Goal: Task Accomplishment & Management: Use online tool/utility

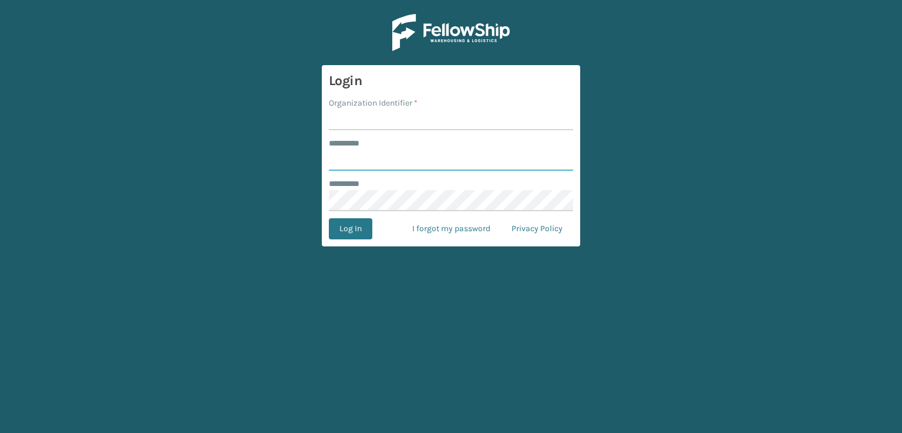
type input "***"
click at [431, 120] on input "Organization Identifier *" at bounding box center [451, 119] width 244 height 21
type input "sleepgeekz warehouse"
click at [356, 225] on button "Log In" at bounding box center [350, 228] width 43 height 21
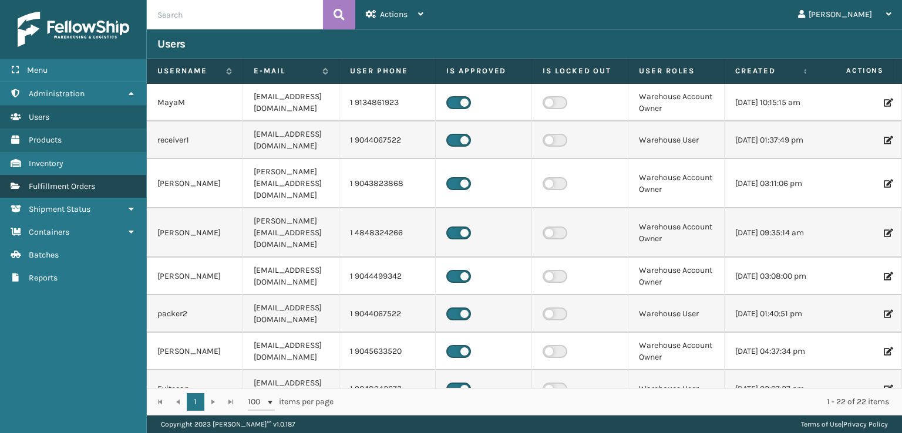
click at [48, 181] on span "Fulfillment Orders" at bounding box center [62, 186] width 66 height 10
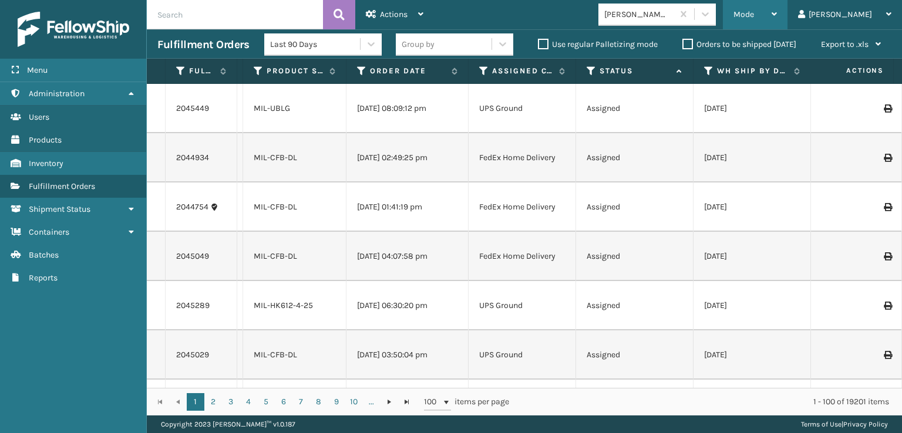
click at [754, 14] on span "Mode" at bounding box center [743, 14] width 21 height 10
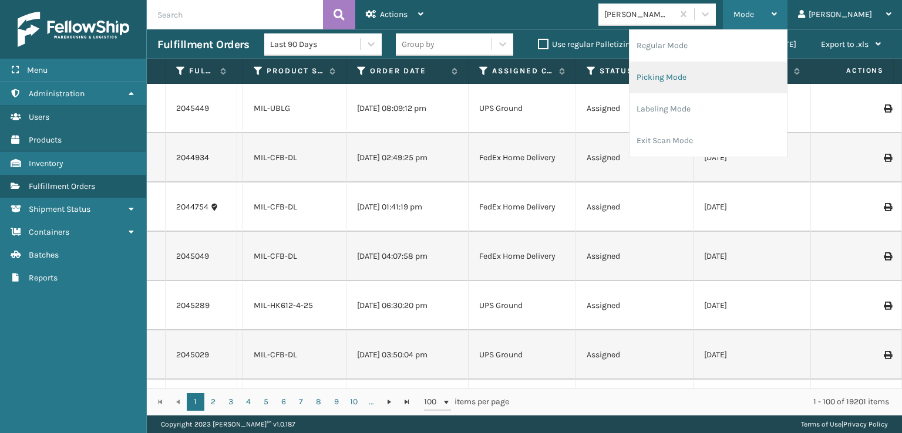
click at [715, 80] on li "Picking Mode" at bounding box center [707, 78] width 157 height 32
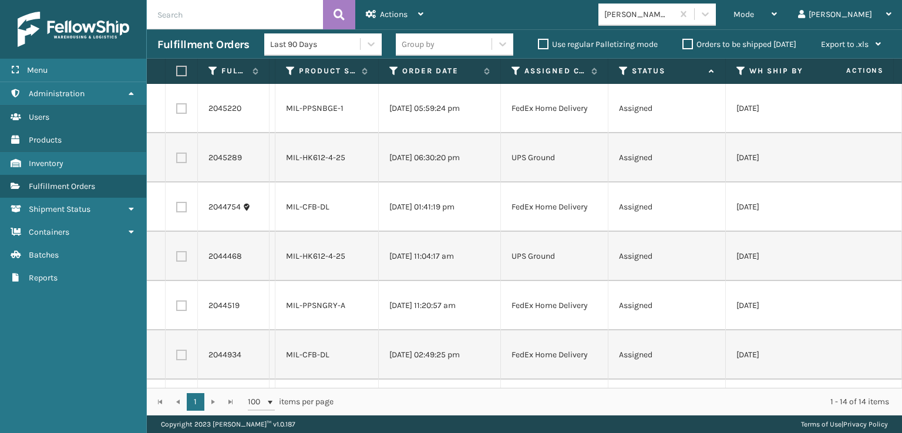
click at [180, 73] on label at bounding box center [179, 71] width 7 height 11
click at [177, 73] on input "checkbox" at bounding box center [176, 71] width 1 height 8
checkbox input "true"
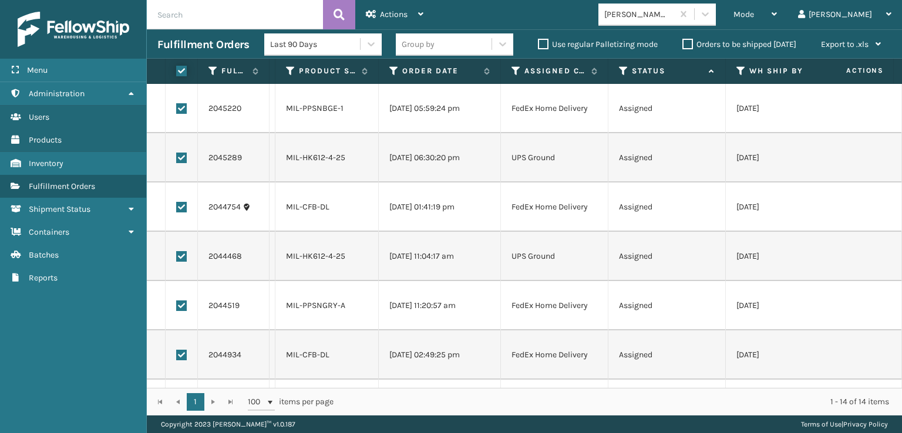
checkbox input "true"
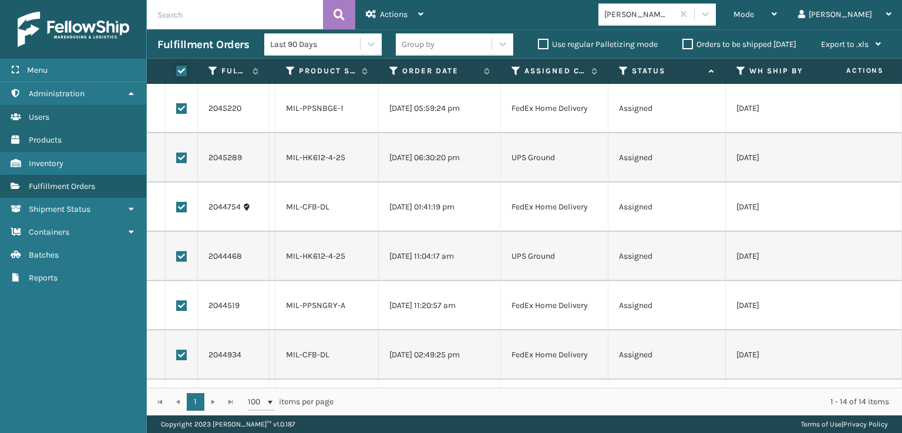
checkbox input "true"
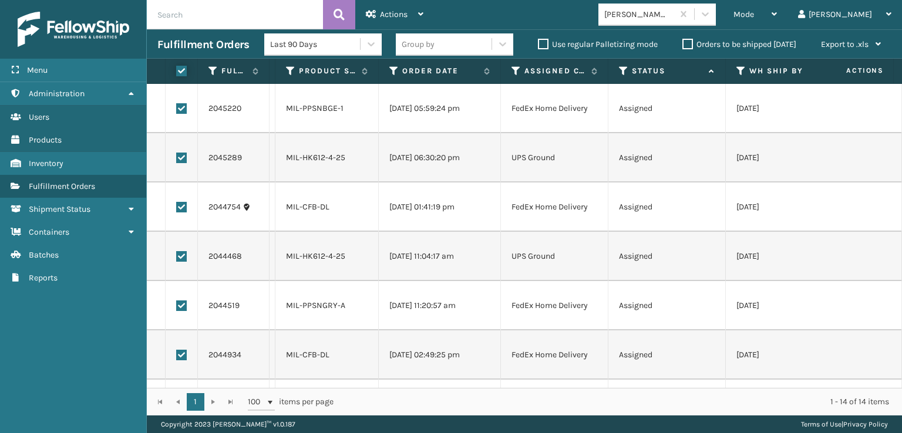
checkbox input "true"
click at [178, 160] on label at bounding box center [181, 158] width 11 height 11
click at [177, 160] on input "checkbox" at bounding box center [176, 157] width 1 height 8
checkbox input "false"
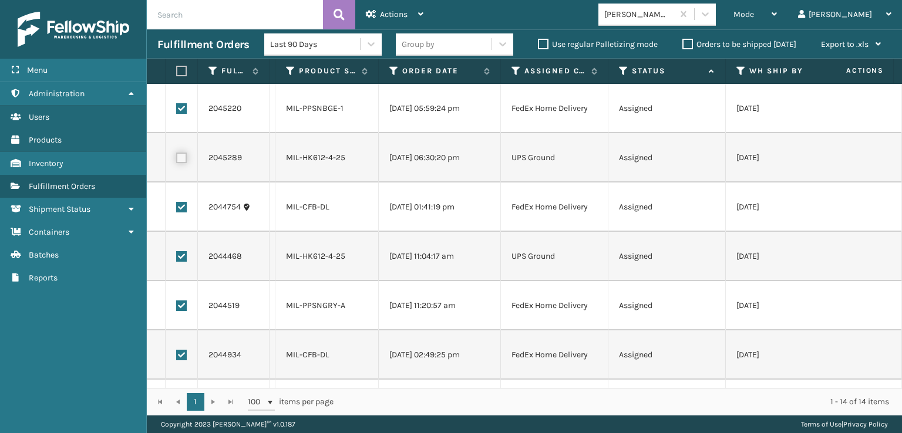
checkbox input "false"
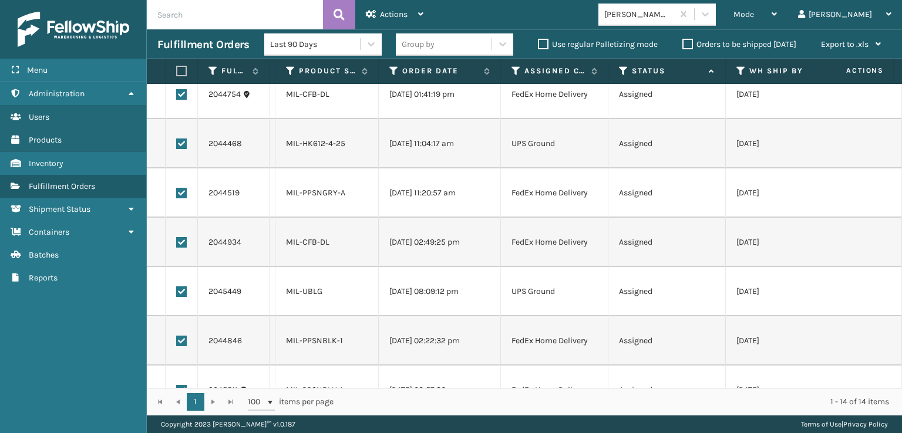
scroll to position [117, 0]
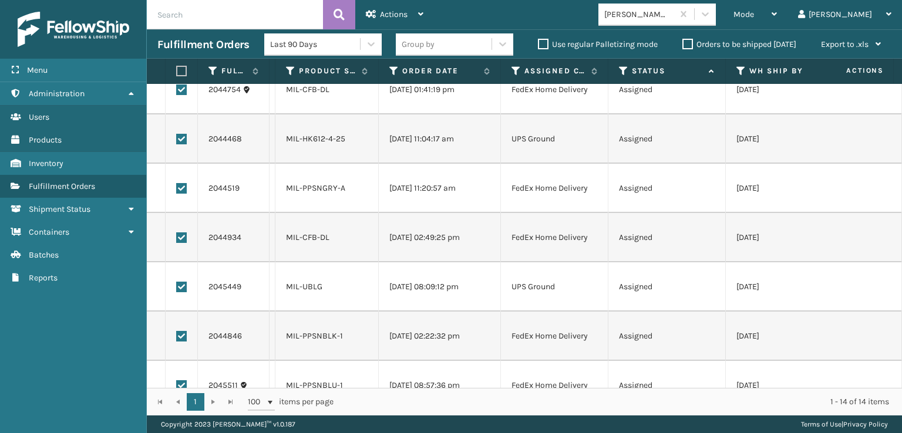
click at [181, 142] on label at bounding box center [181, 139] width 11 height 11
click at [177, 141] on input "checkbox" at bounding box center [176, 138] width 1 height 8
checkbox input "false"
click at [179, 291] on label at bounding box center [181, 287] width 11 height 11
click at [177, 289] on input "checkbox" at bounding box center [176, 286] width 1 height 8
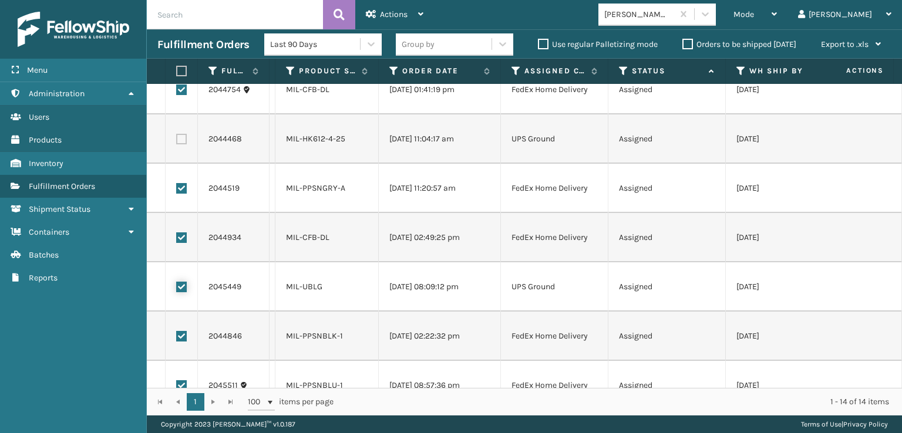
checkbox input "false"
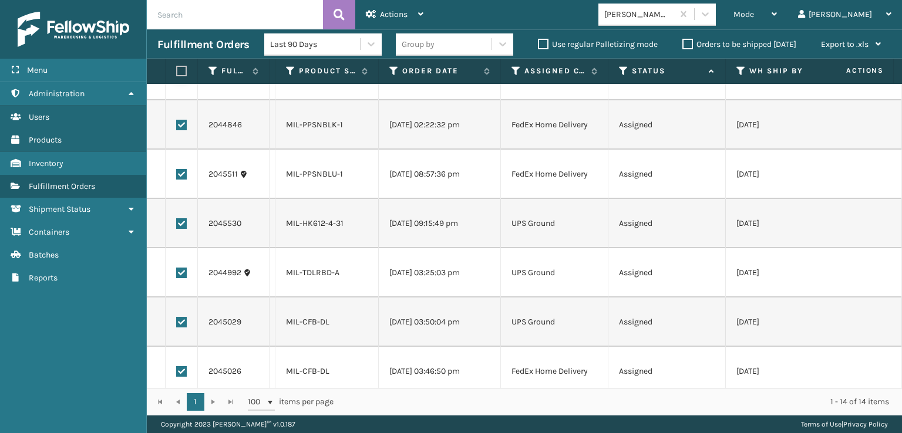
scroll to position [352, 0]
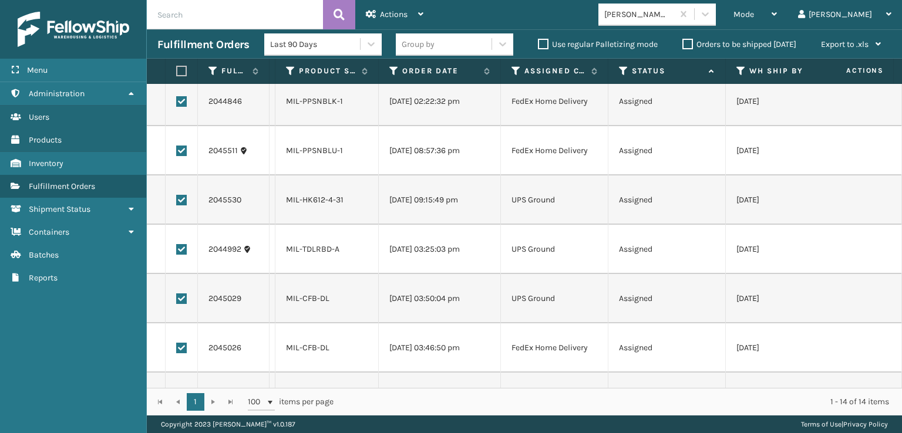
click at [178, 197] on label at bounding box center [181, 200] width 11 height 11
click at [177, 197] on input "checkbox" at bounding box center [176, 199] width 1 height 8
checkbox input "false"
click at [181, 254] on label at bounding box center [181, 249] width 11 height 11
click at [177, 252] on input "checkbox" at bounding box center [176, 248] width 1 height 8
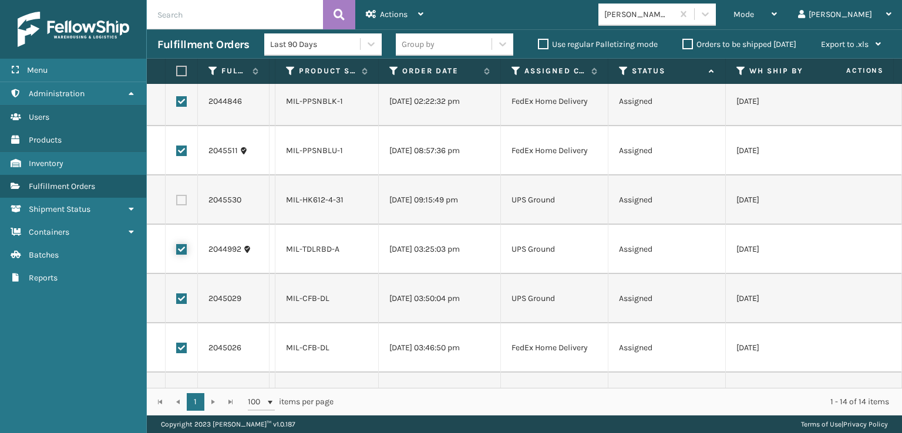
checkbox input "false"
click at [178, 313] on td at bounding box center [182, 298] width 32 height 49
click at [181, 298] on label at bounding box center [181, 298] width 11 height 11
click at [177, 298] on input "checkbox" at bounding box center [176, 297] width 1 height 8
checkbox input "false"
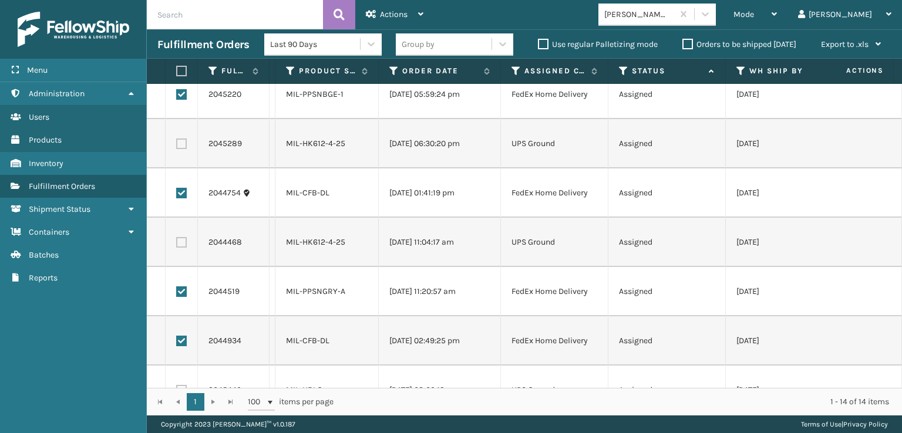
scroll to position [0, 0]
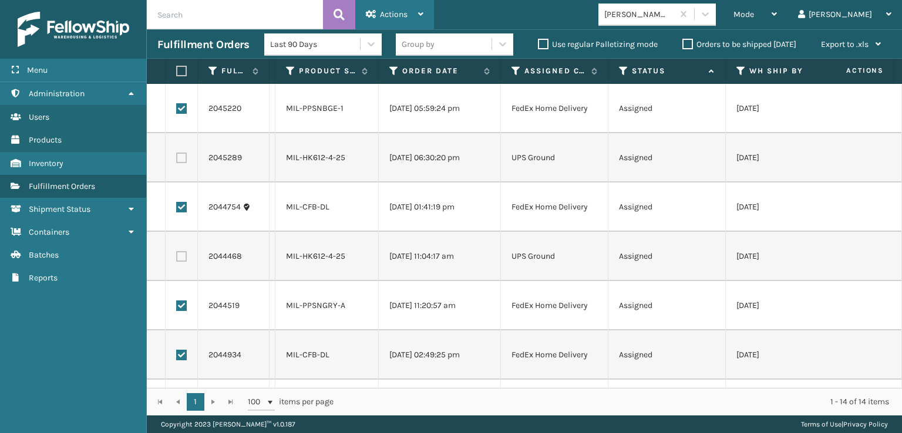
click at [395, 17] on span "Actions" at bounding box center [394, 14] width 28 height 10
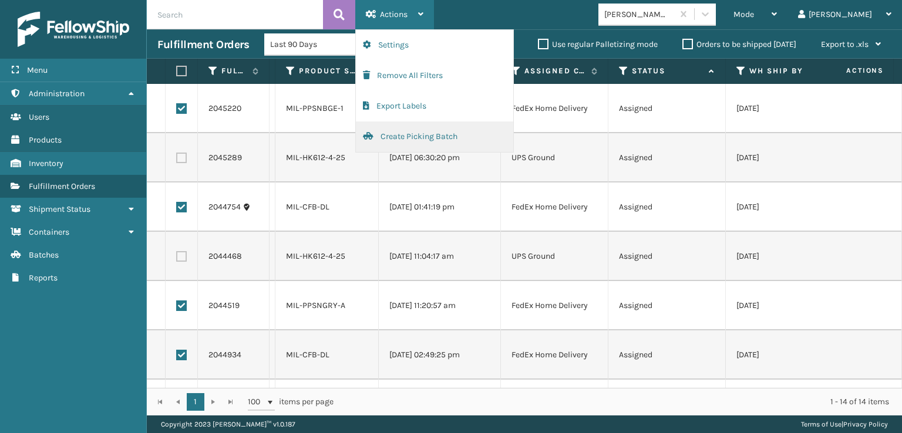
click at [414, 143] on button "Create Picking Batch" at bounding box center [434, 136] width 157 height 31
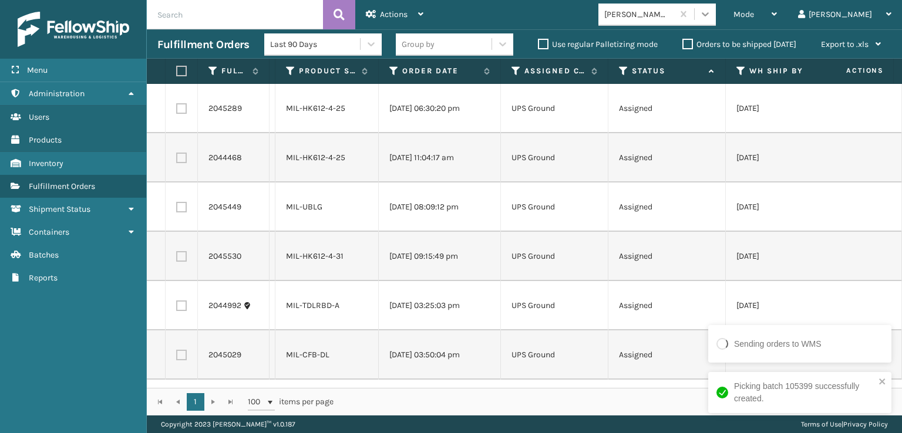
click at [711, 16] on icon at bounding box center [705, 14] width 12 height 12
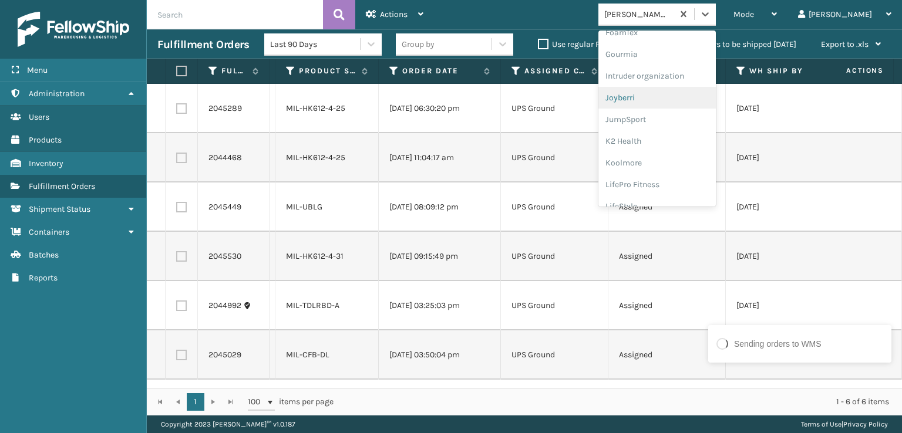
scroll to position [235, 0]
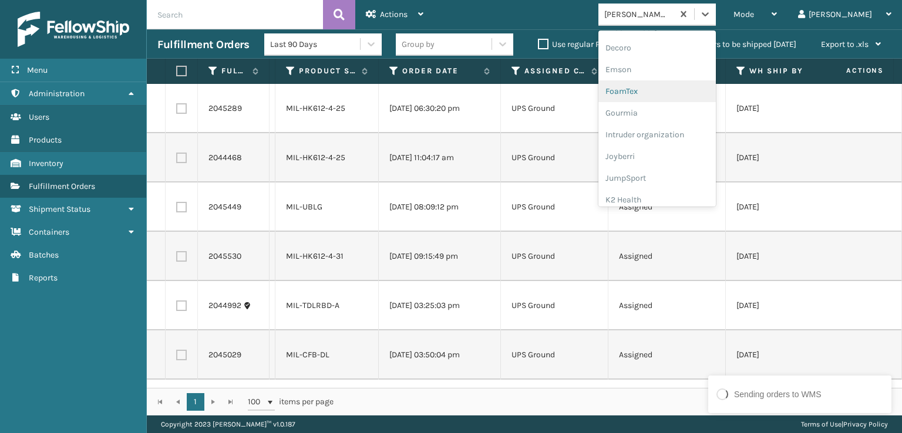
click at [678, 93] on div "FoamTex" at bounding box center [656, 91] width 117 height 22
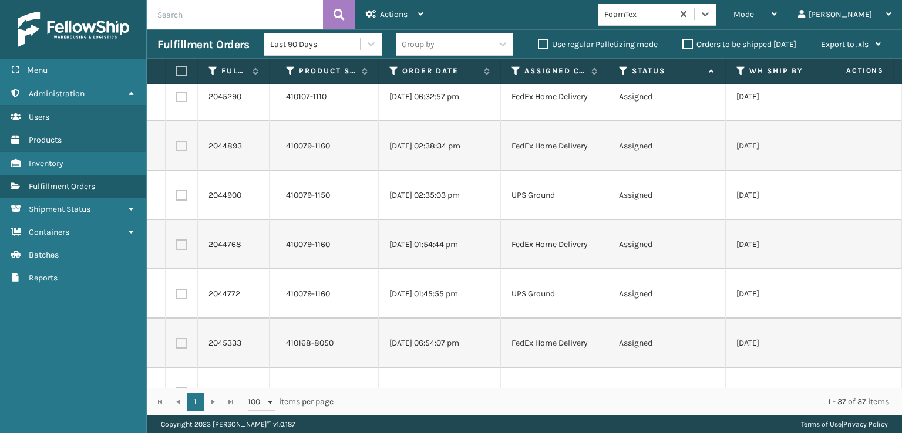
scroll to position [0, 0]
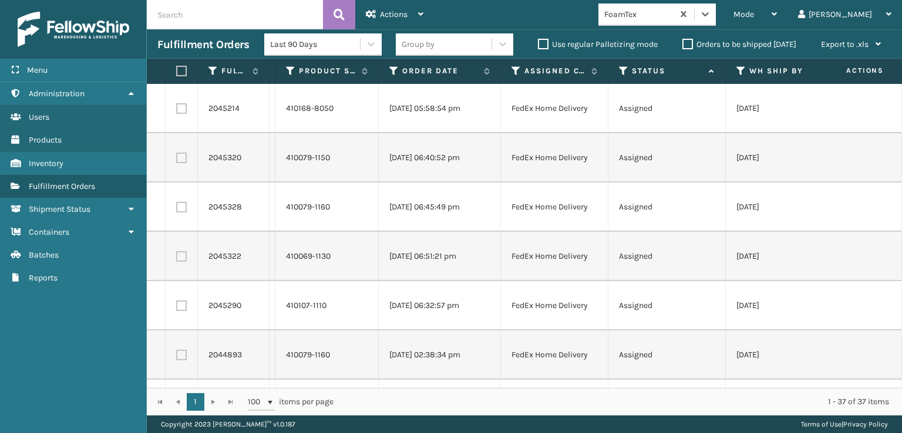
click at [183, 74] on label at bounding box center [179, 71] width 7 height 11
click at [177, 74] on input "checkbox" at bounding box center [176, 71] width 1 height 8
checkbox input "true"
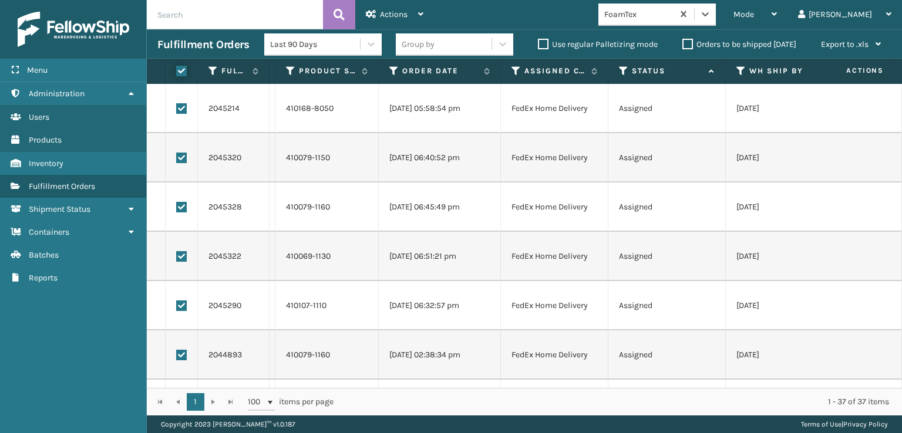
checkbox input "true"
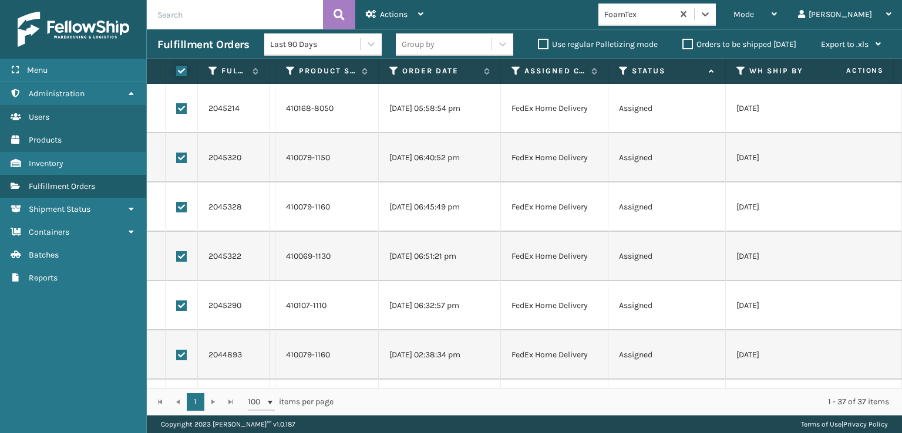
checkbox input "true"
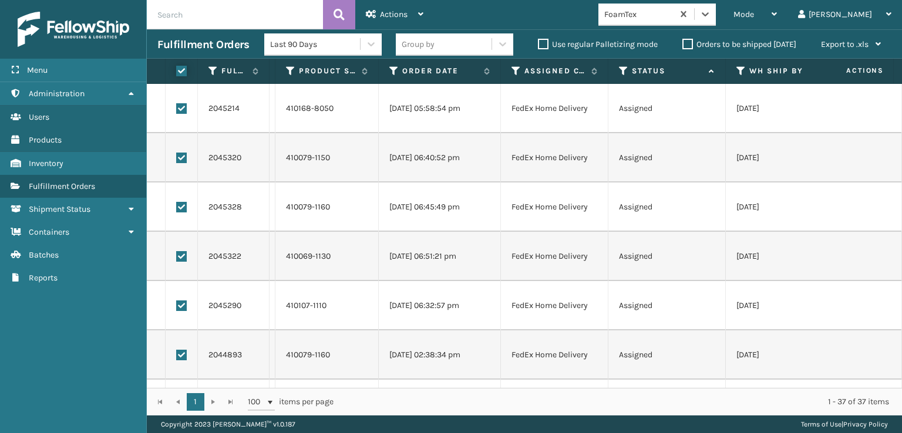
checkbox input "true"
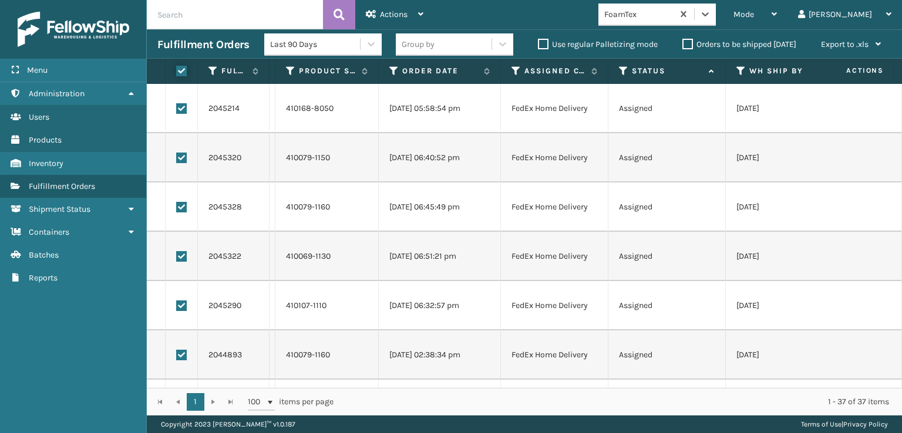
checkbox input "true"
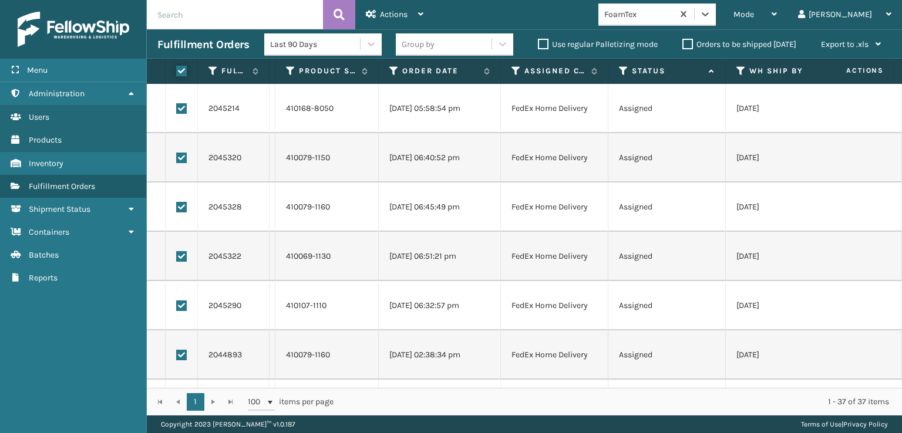
checkbox input "true"
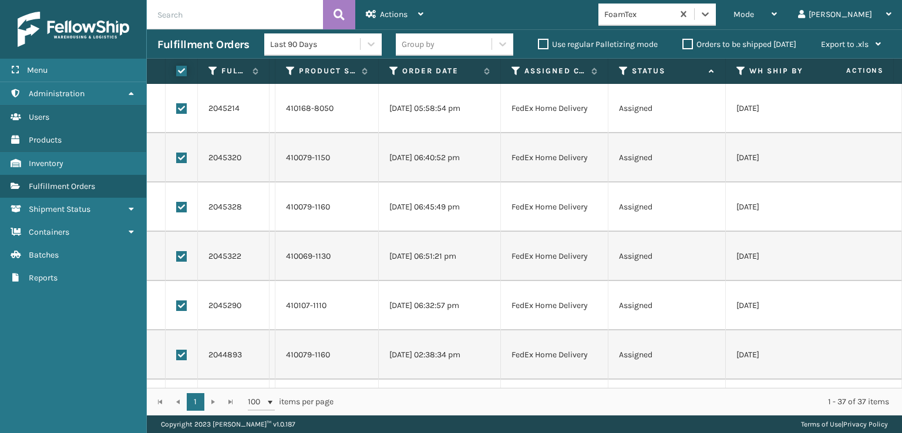
checkbox input "true"
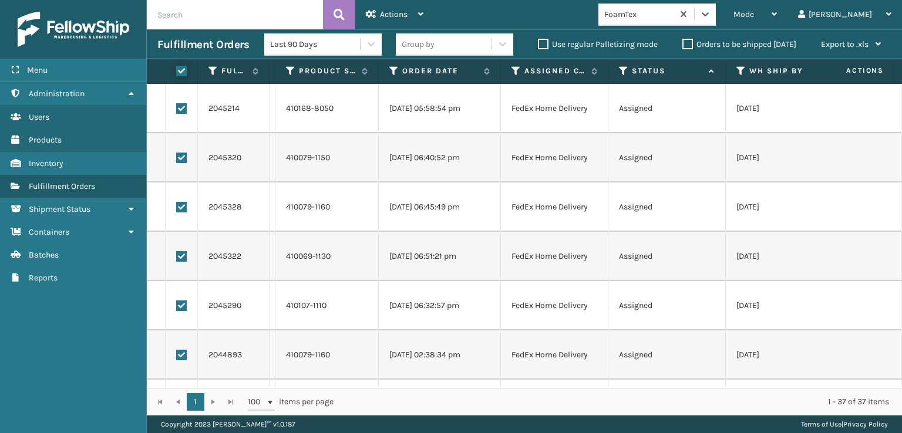
checkbox input "true"
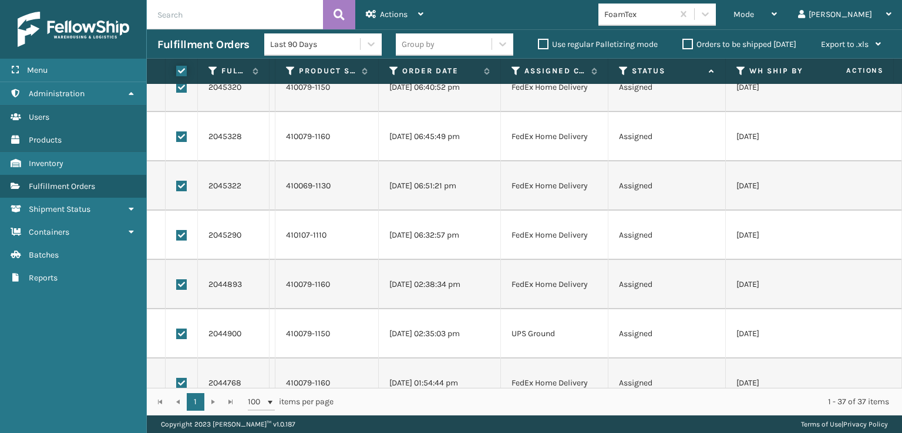
scroll to position [176, 0]
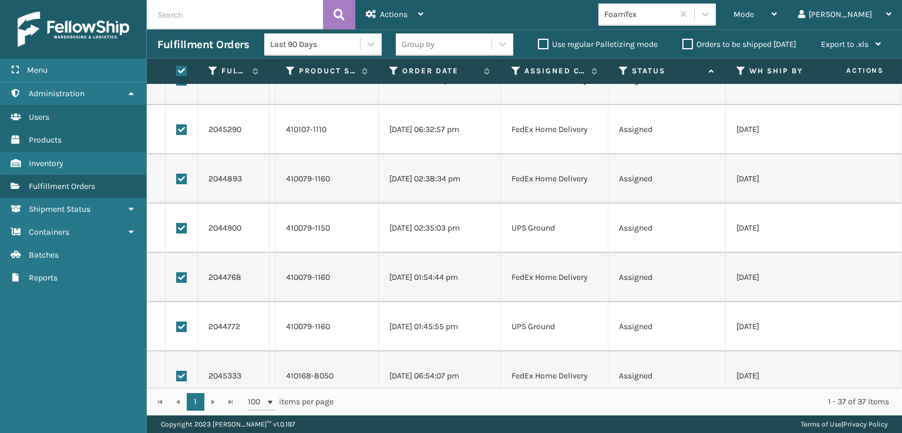
click at [177, 228] on label at bounding box center [181, 228] width 11 height 11
click at [177, 228] on input "checkbox" at bounding box center [176, 227] width 1 height 8
checkbox input "false"
click at [183, 323] on label at bounding box center [181, 327] width 11 height 11
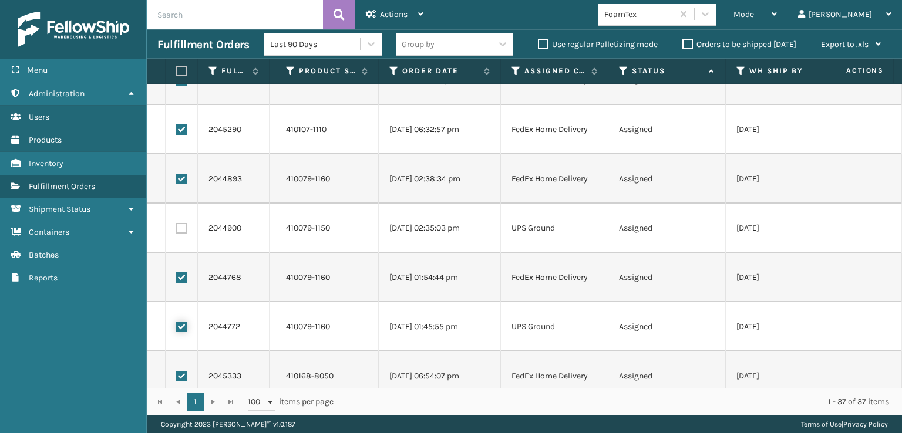
click at [177, 323] on input "checkbox" at bounding box center [176, 326] width 1 height 8
checkbox input "false"
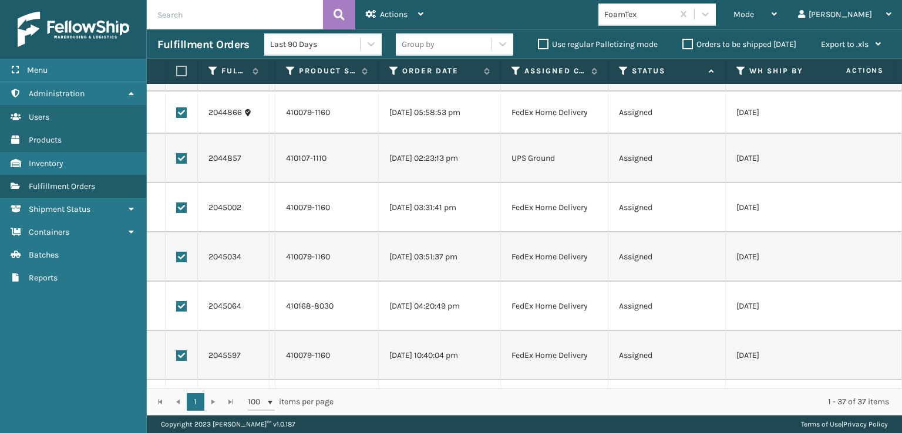
scroll to position [880, 0]
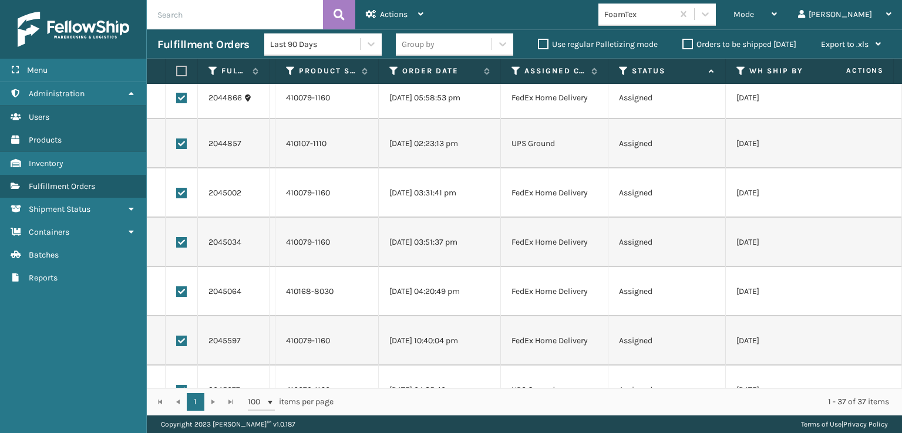
click at [181, 145] on label at bounding box center [181, 144] width 11 height 11
click at [177, 145] on input "checkbox" at bounding box center [176, 143] width 1 height 8
checkbox input "false"
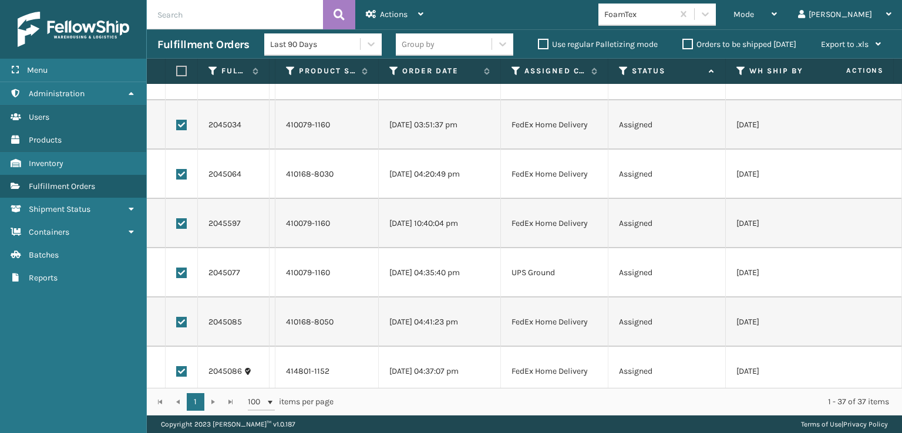
click at [182, 268] on label at bounding box center [181, 273] width 11 height 11
click at [177, 268] on input "checkbox" at bounding box center [176, 272] width 1 height 8
checkbox input "false"
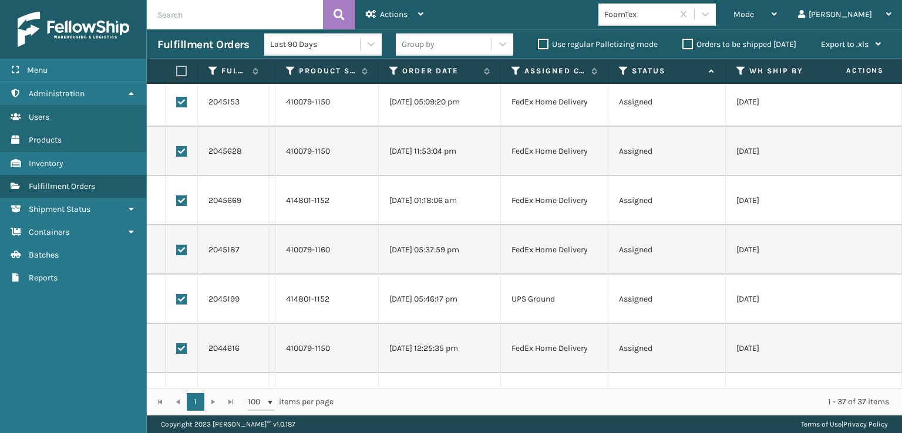
scroll to position [1500, 0]
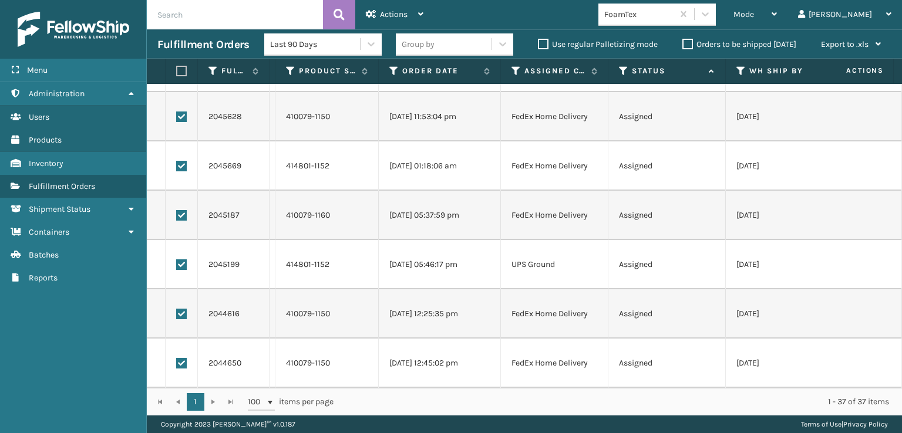
click at [183, 259] on label at bounding box center [181, 264] width 11 height 11
click at [177, 259] on input "checkbox" at bounding box center [176, 263] width 1 height 8
checkbox input "false"
click at [406, 21] on div "Actions" at bounding box center [395, 14] width 58 height 29
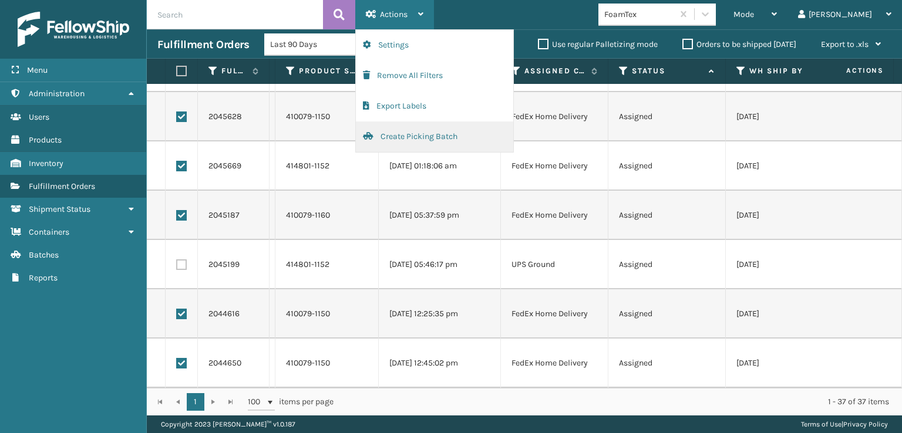
click at [414, 138] on button "Create Picking Batch" at bounding box center [434, 136] width 157 height 31
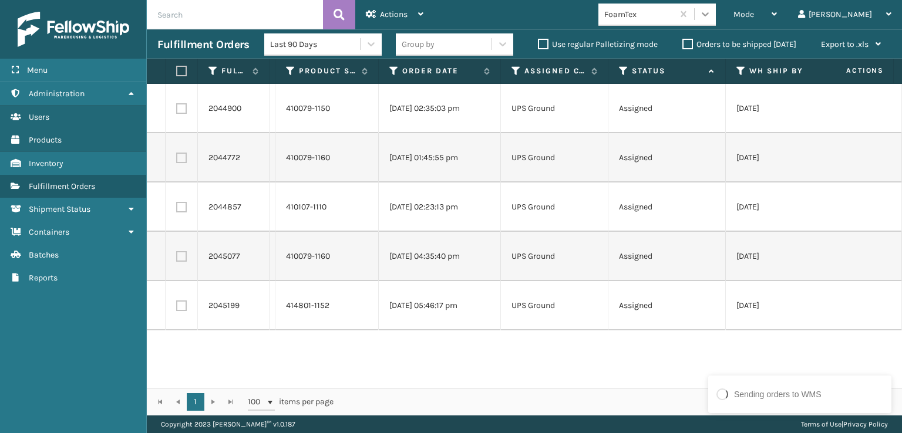
click at [711, 18] on icon at bounding box center [705, 14] width 12 height 12
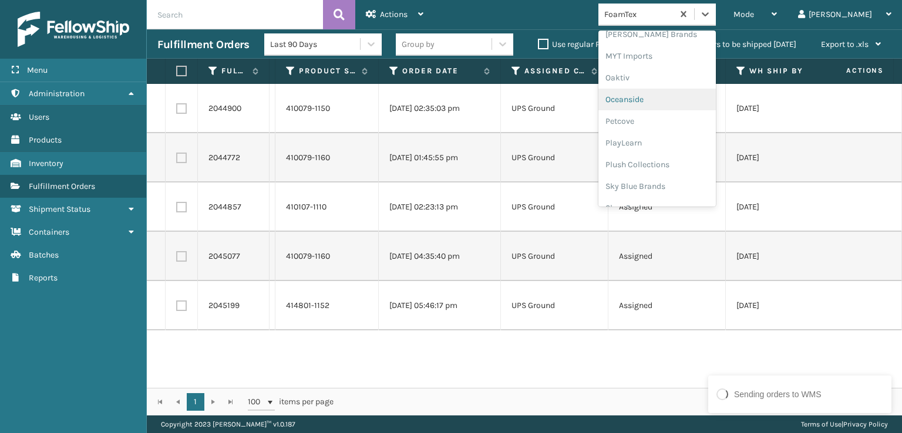
scroll to position [567, 0]
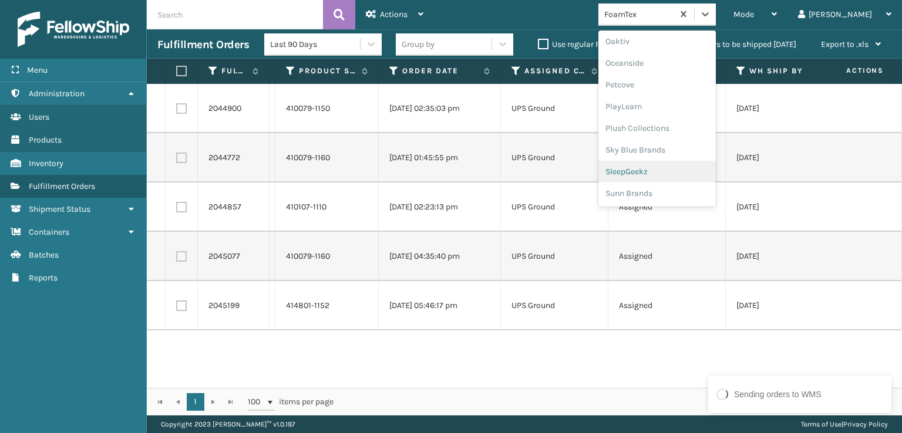
click at [685, 168] on div "SleepGeekz" at bounding box center [656, 172] width 117 height 22
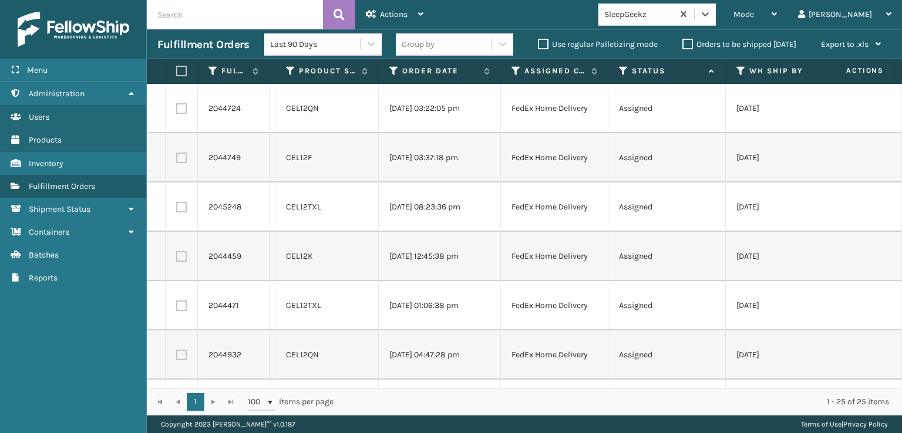
click at [179, 75] on label at bounding box center [179, 71] width 7 height 11
click at [177, 75] on input "checkbox" at bounding box center [176, 71] width 1 height 8
checkbox input "true"
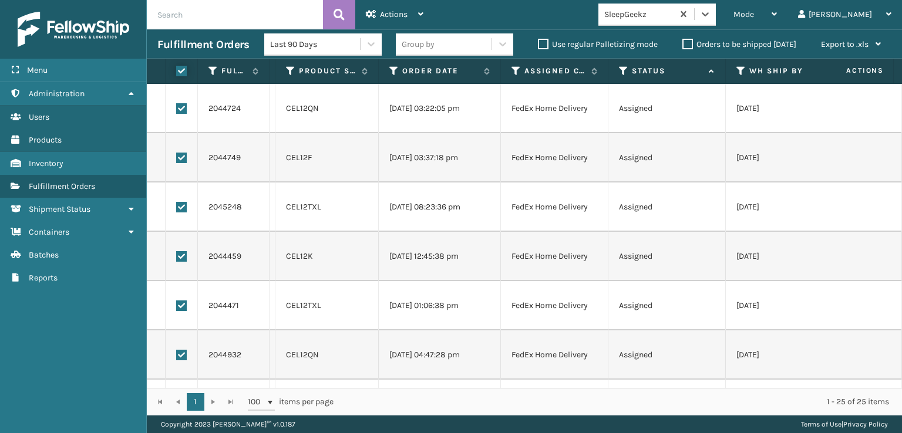
checkbox input "true"
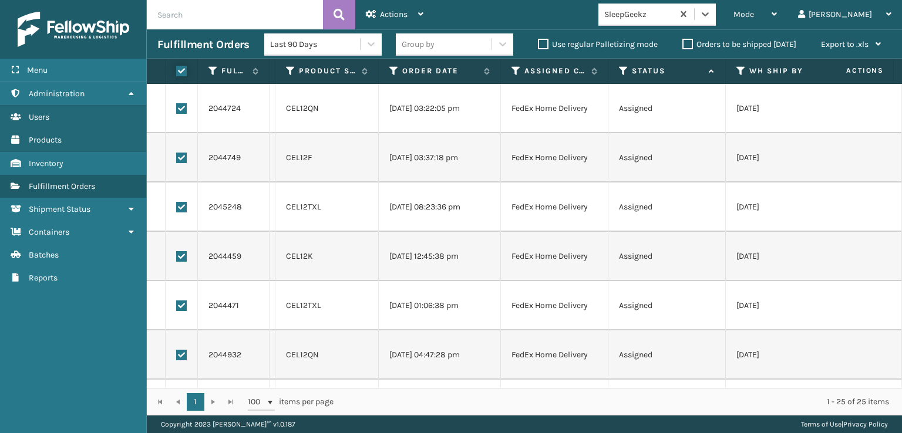
checkbox input "true"
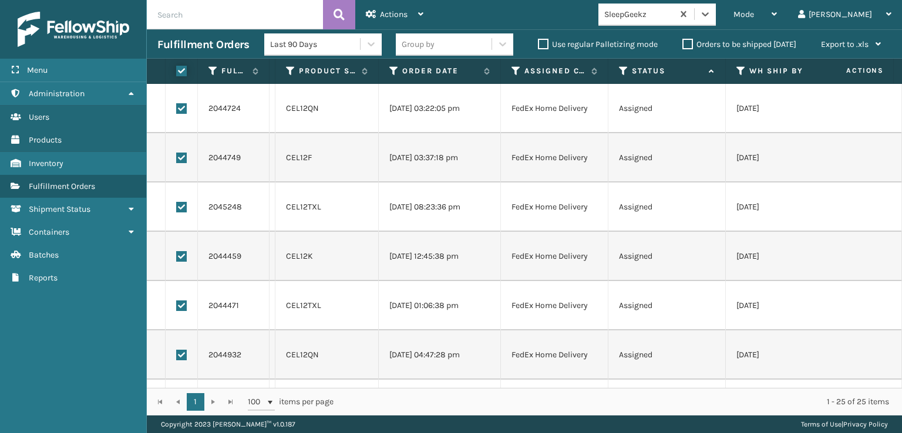
checkbox input "true"
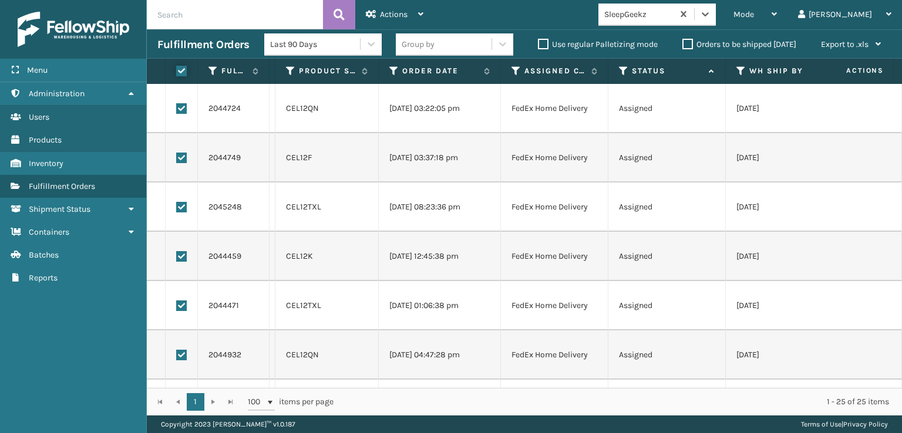
checkbox input "true"
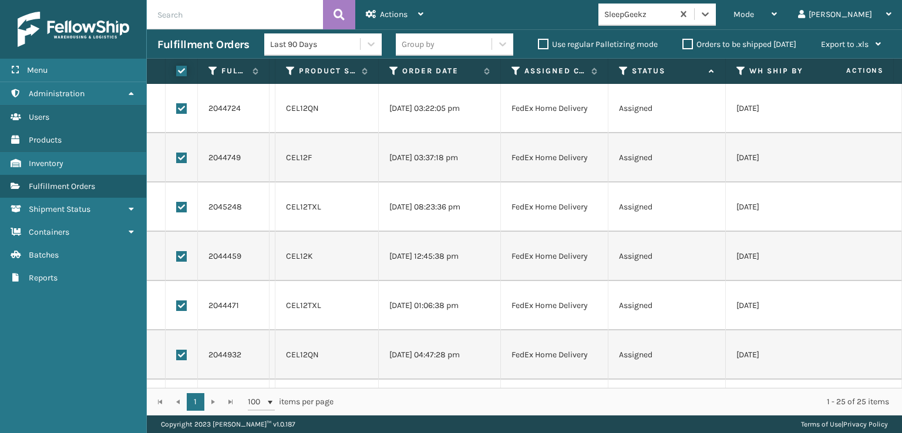
checkbox input "true"
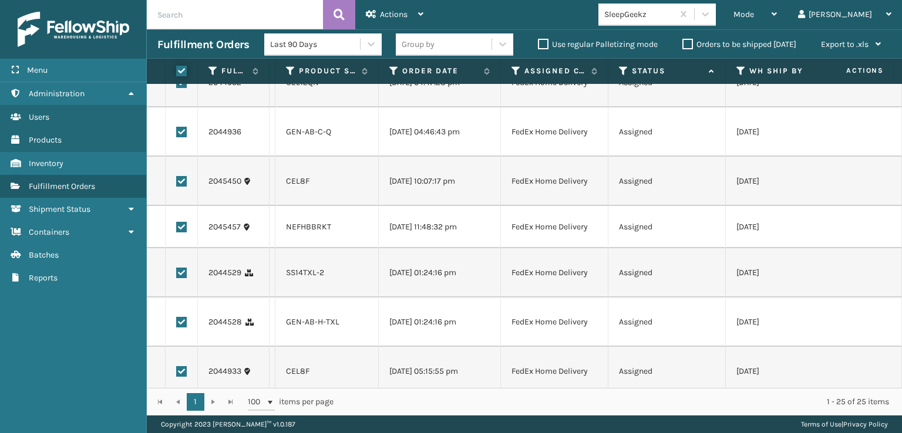
scroll to position [293, 0]
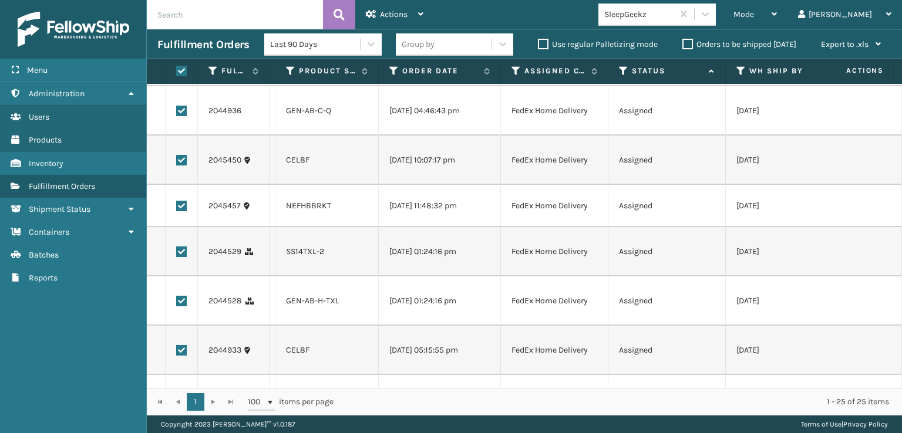
click at [177, 211] on label at bounding box center [181, 206] width 11 height 11
click at [177, 208] on input "checkbox" at bounding box center [176, 205] width 1 height 8
checkbox input "false"
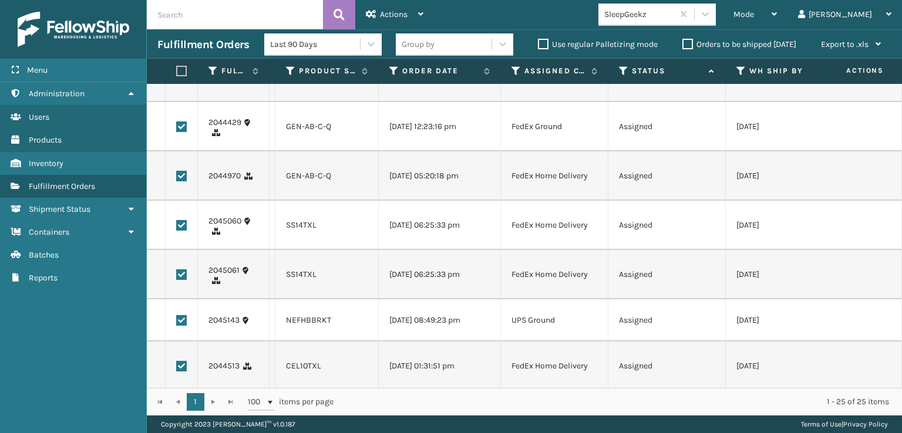
scroll to position [587, 0]
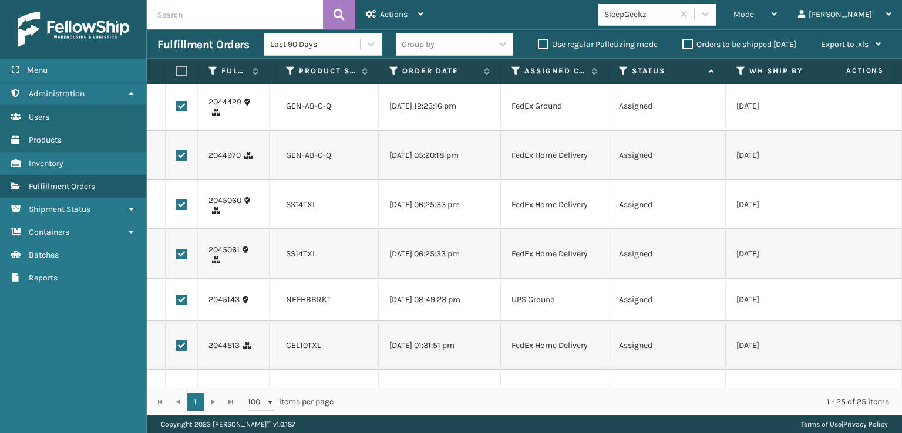
click at [183, 305] on label at bounding box center [181, 300] width 11 height 11
click at [177, 302] on input "checkbox" at bounding box center [176, 299] width 1 height 8
checkbox input "false"
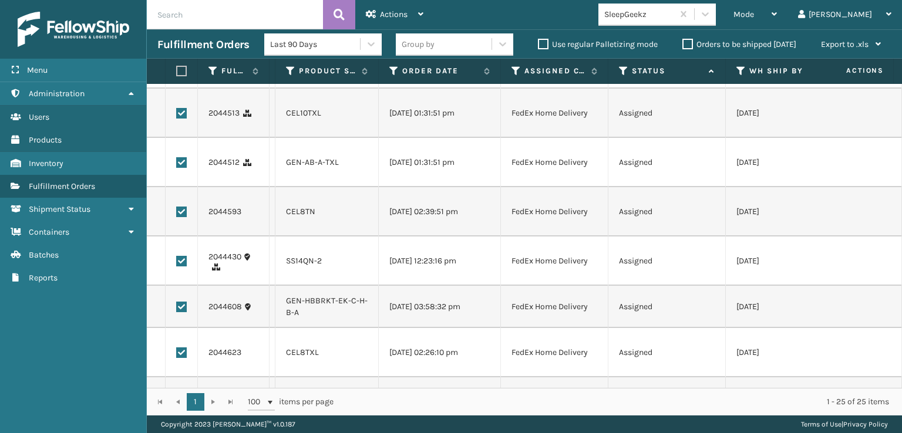
scroll to position [822, 0]
click at [183, 310] on label at bounding box center [181, 304] width 11 height 11
click at [177, 307] on input "checkbox" at bounding box center [176, 303] width 1 height 8
checkbox input "false"
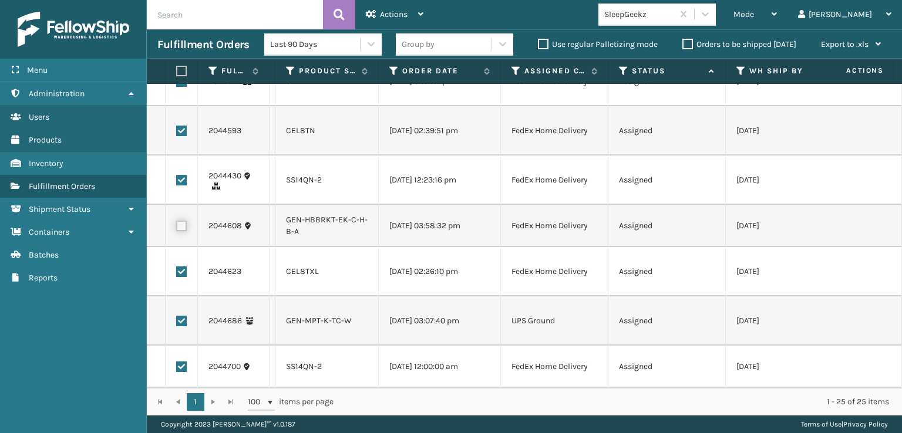
scroll to position [930, 0]
click at [181, 299] on td at bounding box center [182, 320] width 32 height 49
click at [181, 316] on label at bounding box center [181, 321] width 11 height 11
click at [177, 316] on input "checkbox" at bounding box center [176, 320] width 1 height 8
checkbox input "false"
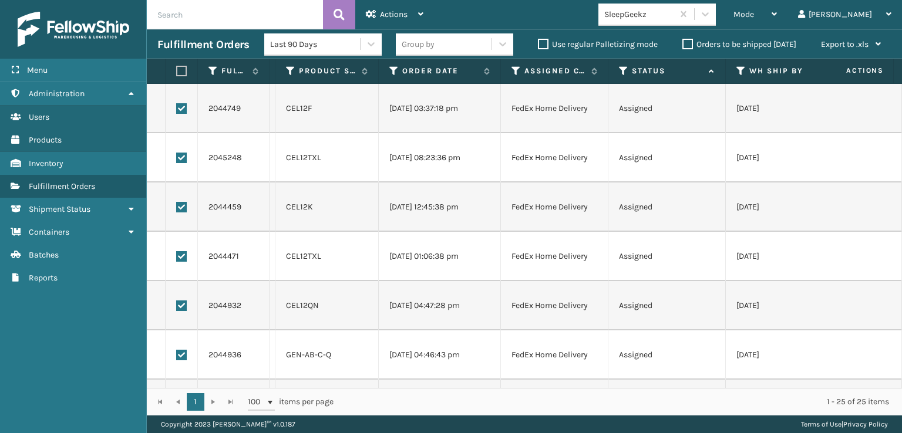
scroll to position [0, 0]
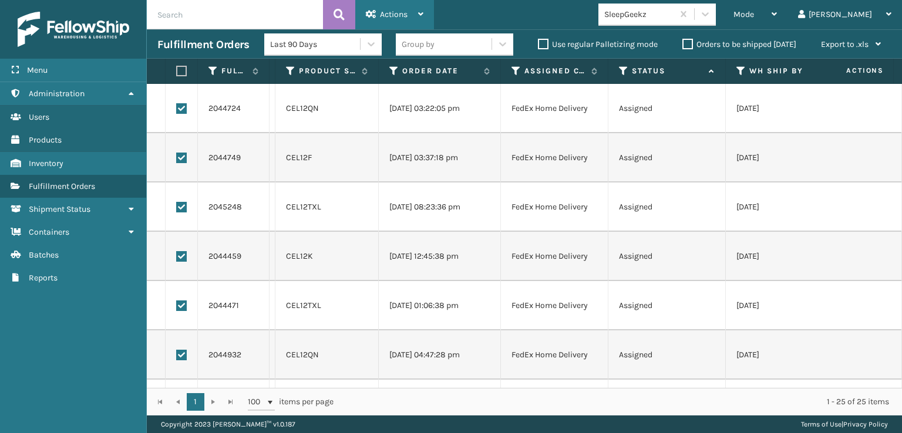
click at [415, 22] on div "Actions" at bounding box center [395, 14] width 58 height 29
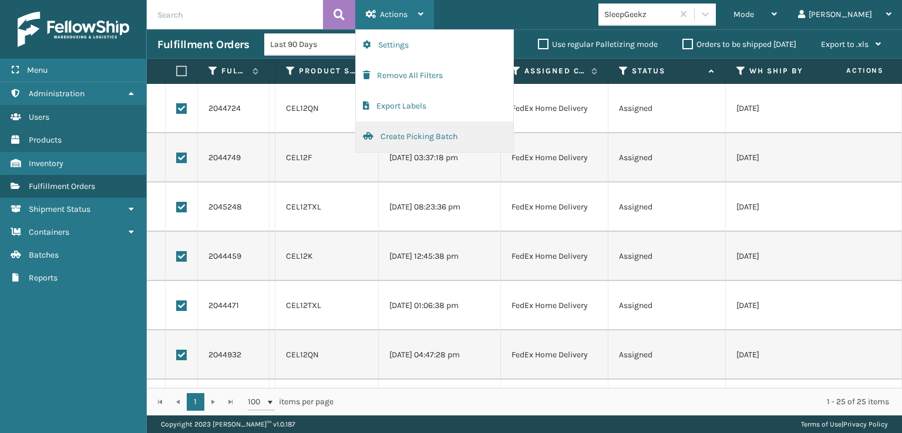
click at [416, 140] on button "Create Picking Batch" at bounding box center [434, 136] width 157 height 31
